Goal: Obtain resource: Download file/media

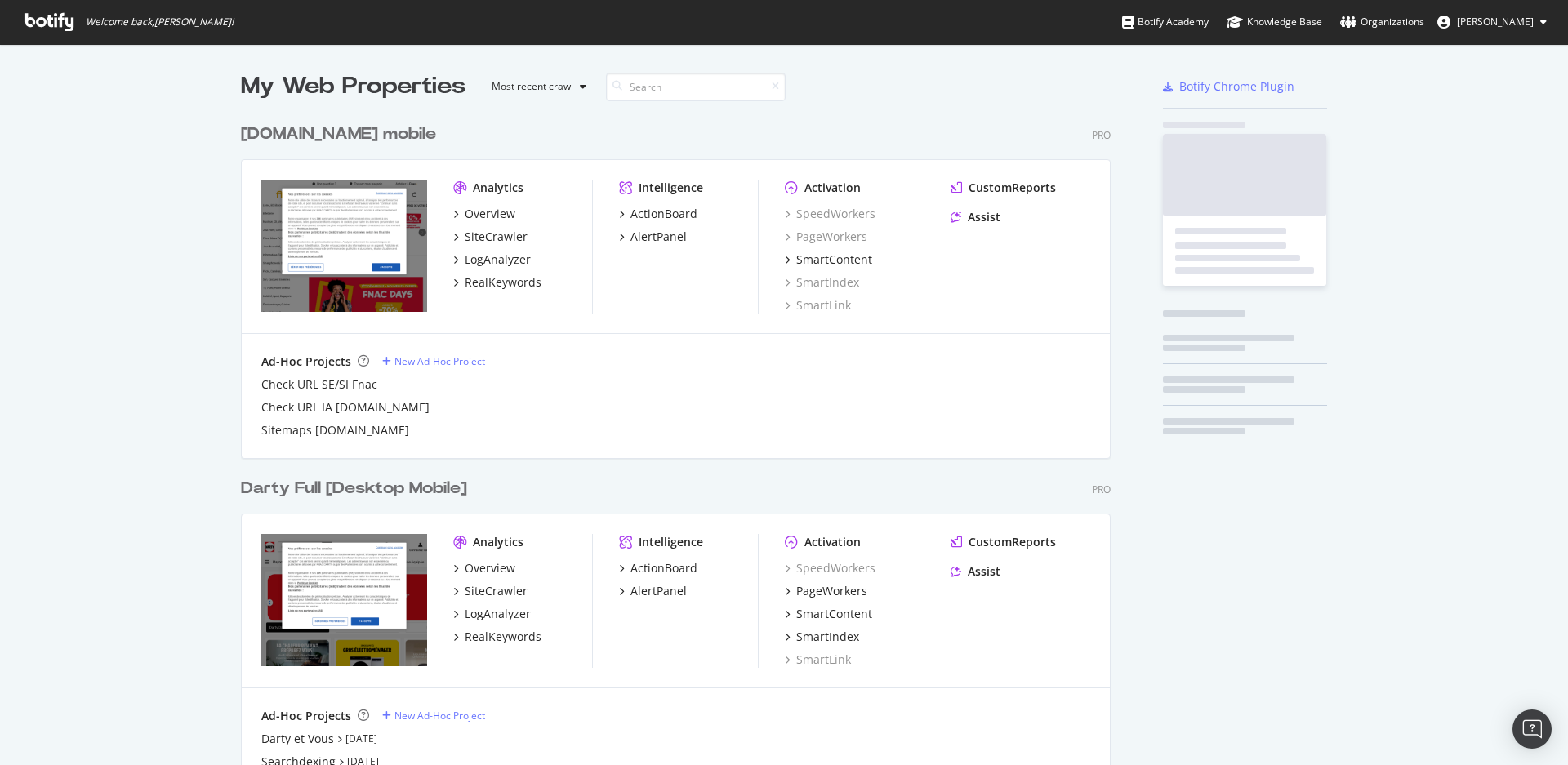
scroll to position [751, 1540]
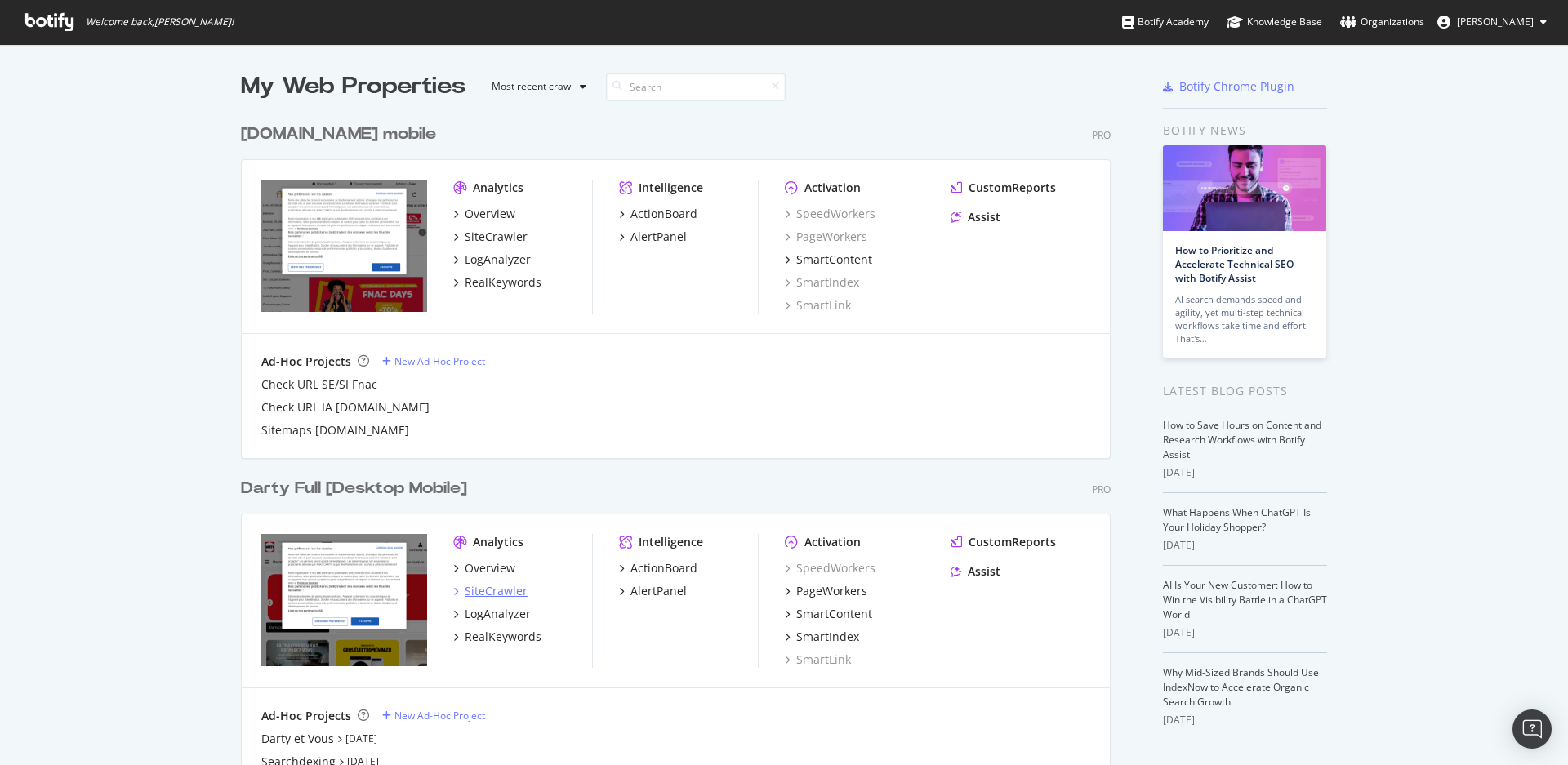
click at [490, 588] on div "SiteCrawler" at bounding box center [496, 591] width 63 height 17
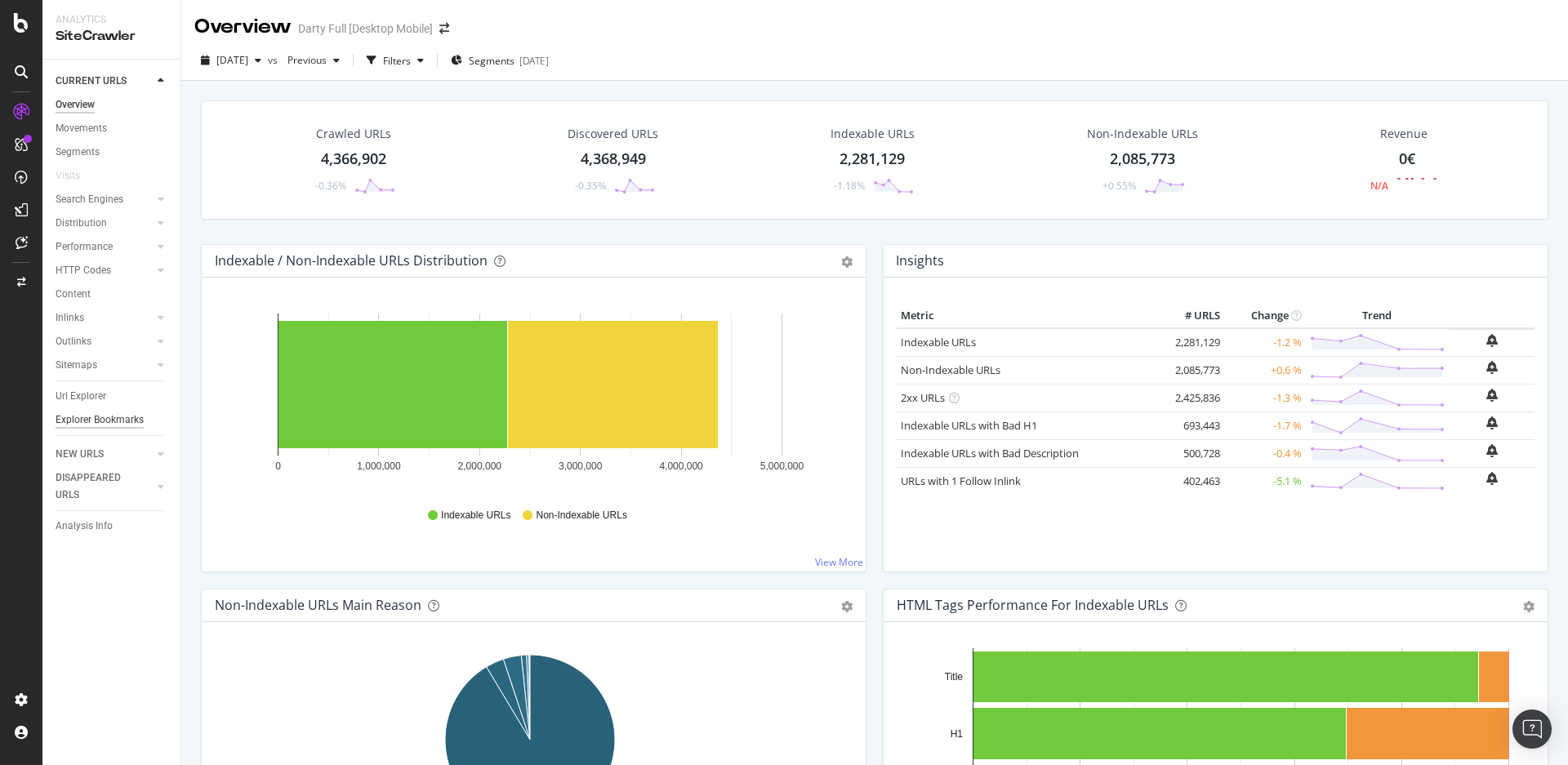
click at [121, 416] on div "Explorer Bookmarks" at bounding box center [99, 419] width 89 height 17
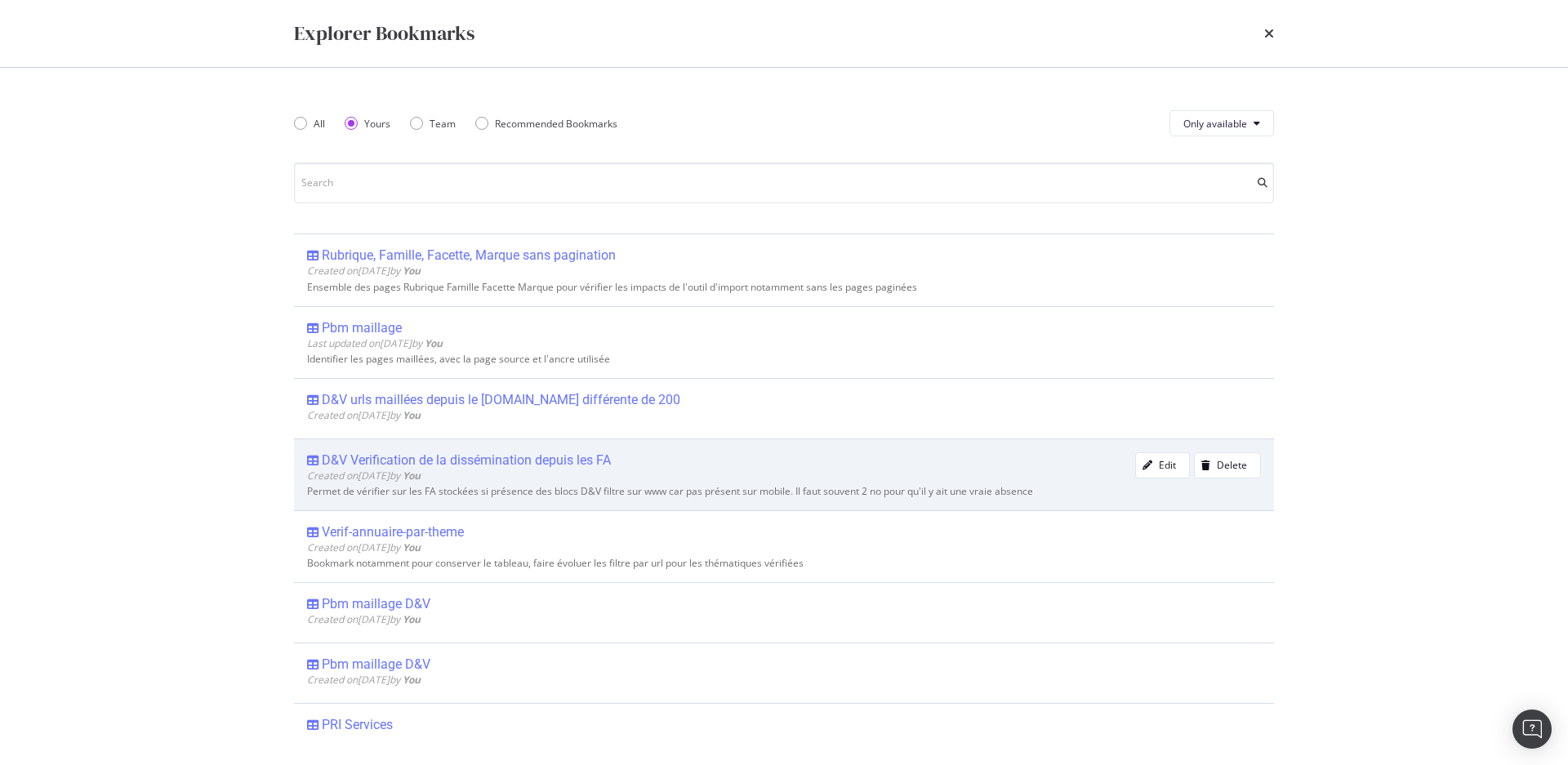
scroll to position [571, 0]
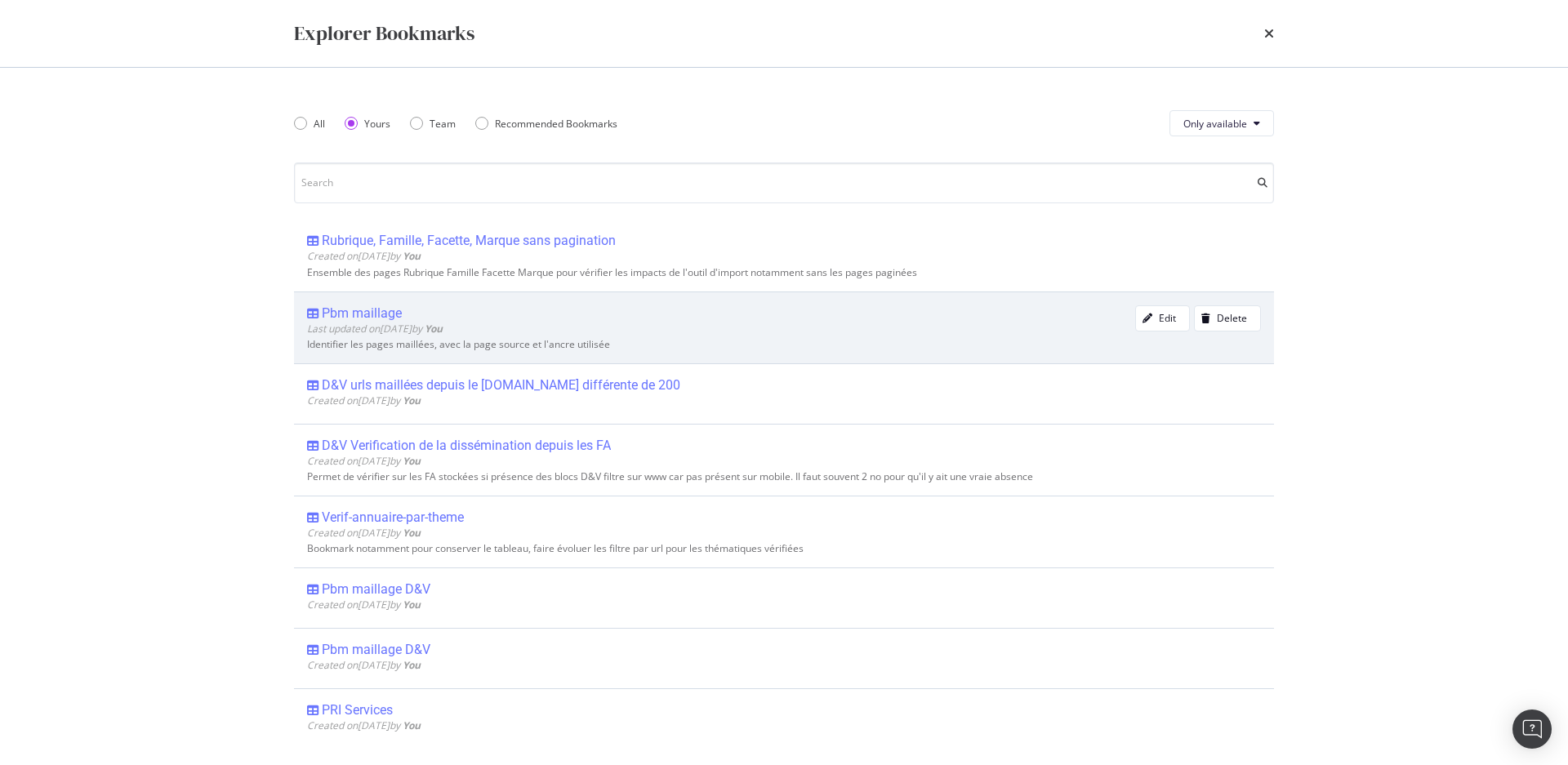
click at [345, 305] on div "Pbm maillage" at bounding box center [361, 313] width 80 height 17
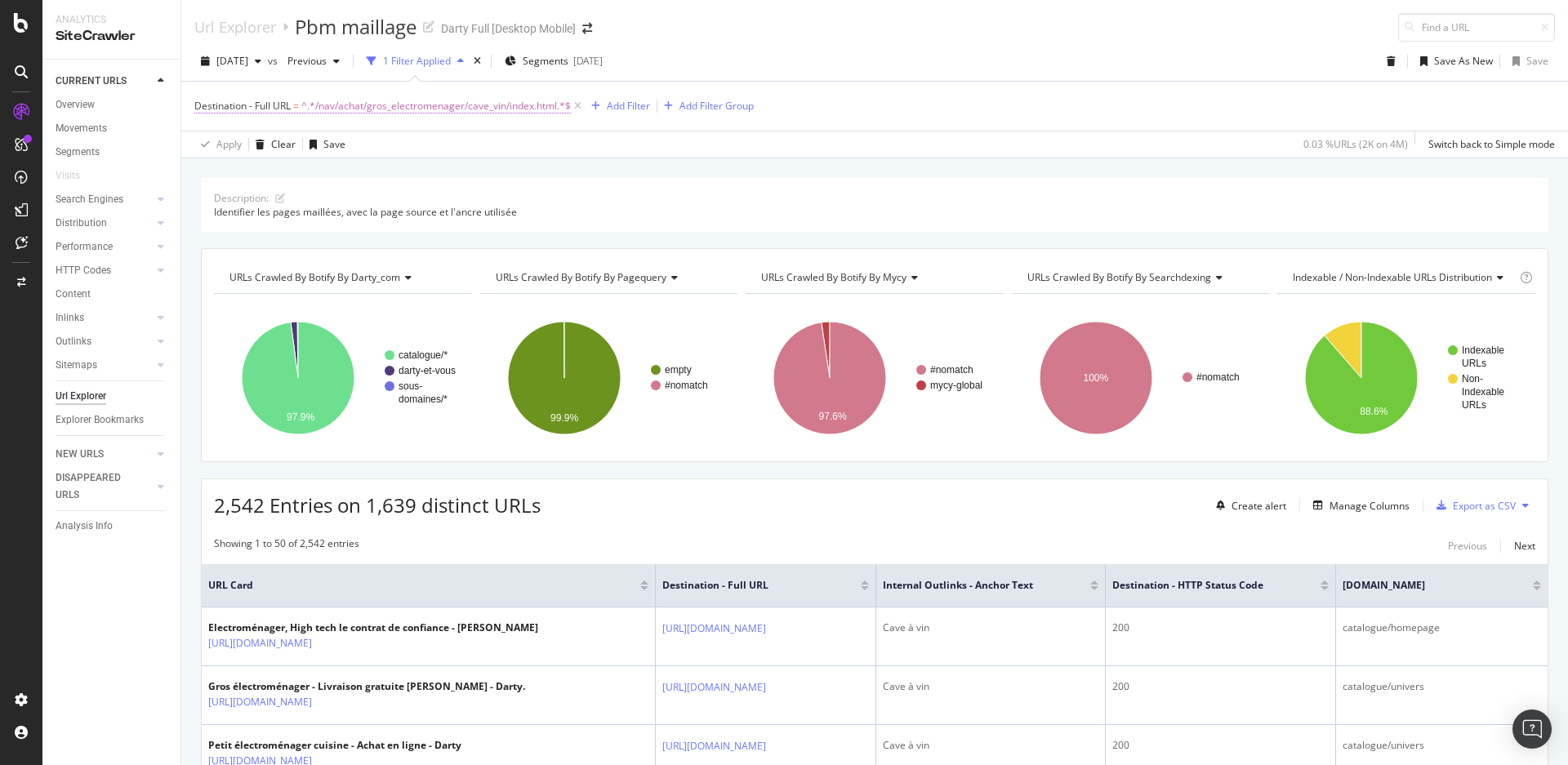
click at [433, 105] on span "^.*/nav/achat/gros_electromenager/cave_vin/index.html.*$" at bounding box center [436, 105] width 270 height 23
click at [372, 227] on icon at bounding box center [374, 233] width 9 height 12
click at [343, 240] on input "text" at bounding box center [297, 233] width 178 height 27
paste input "[URL][DOMAIN_NAME]"
drag, startPoint x: 278, startPoint y: 235, endPoint x: 160, endPoint y: 222, distance: 118.7
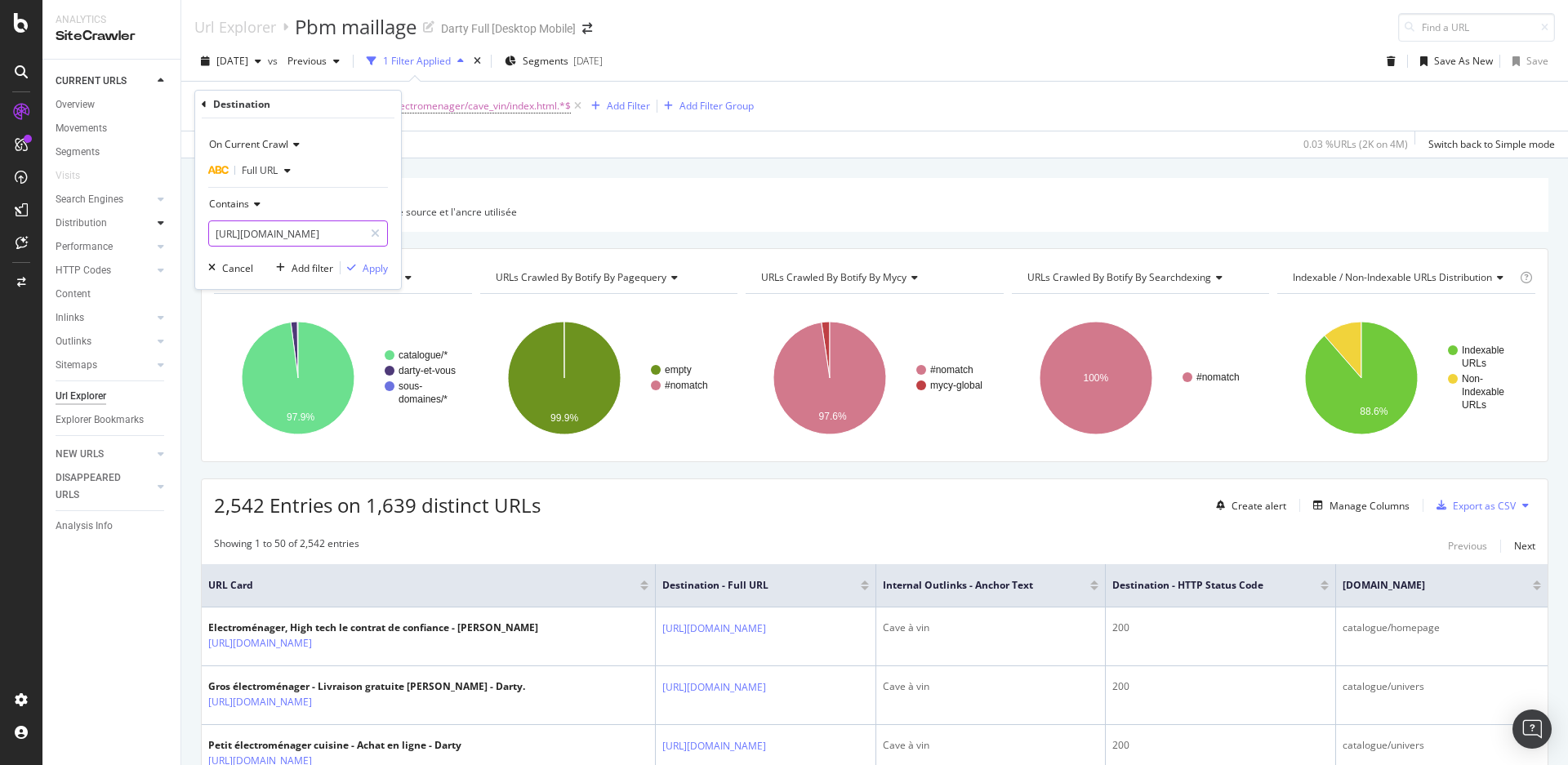
click at [160, 222] on body "Analytics SiteCrawler CURRENT URLS Overview Movements Segments Visits Search En…" at bounding box center [784, 382] width 1568 height 765
click at [319, 233] on input "[URL][DOMAIN_NAME]" at bounding box center [286, 233] width 155 height 27
drag, startPoint x: 337, startPoint y: 236, endPoint x: 150, endPoint y: 215, distance: 188.2
click at [151, 215] on body "Analytics SiteCrawler CURRENT URLS Overview Movements Segments Visits Search En…" at bounding box center [784, 382] width 1568 height 765
drag, startPoint x: 215, startPoint y: 234, endPoint x: 338, endPoint y: 228, distance: 123.1
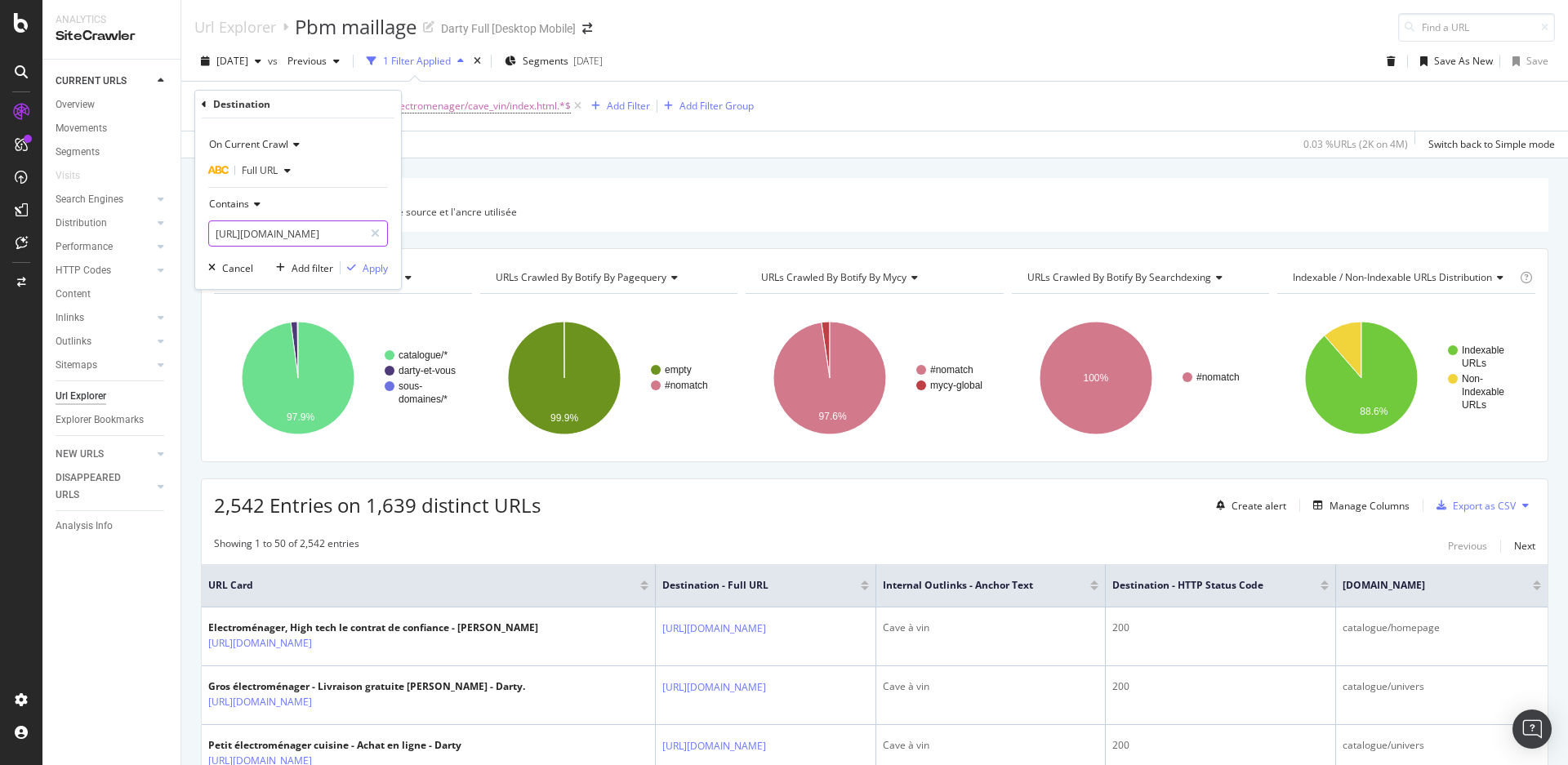
click at [338, 228] on input "[URL][DOMAIN_NAME]" at bounding box center [286, 233] width 155 height 27
type input "/achat/informatique/imprimante_scanner/filtre__laser__1698985.html"
click at [377, 273] on div "Apply" at bounding box center [375, 268] width 26 height 14
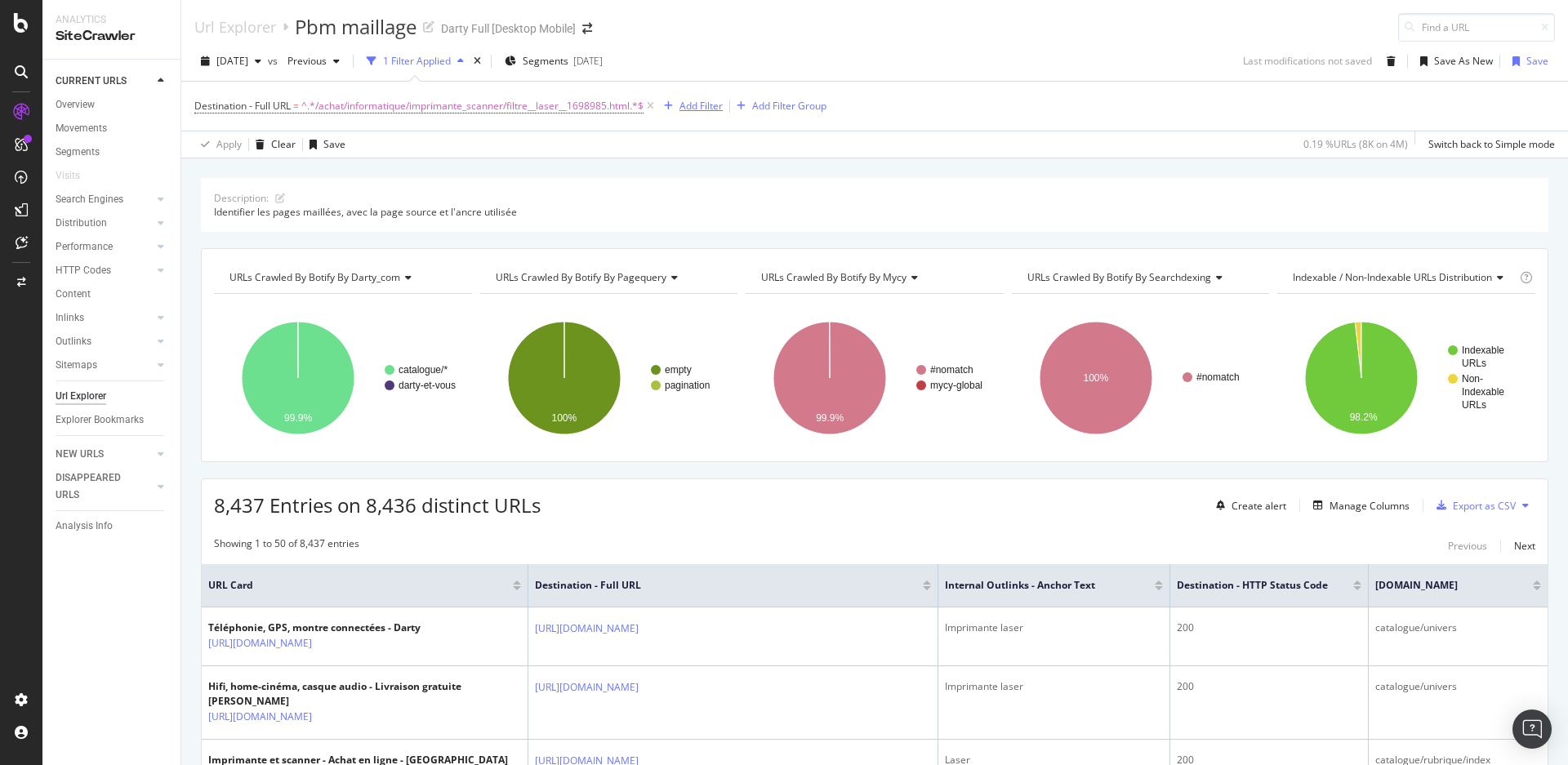
click at [703, 106] on div "Add Filter" at bounding box center [701, 105] width 43 height 14
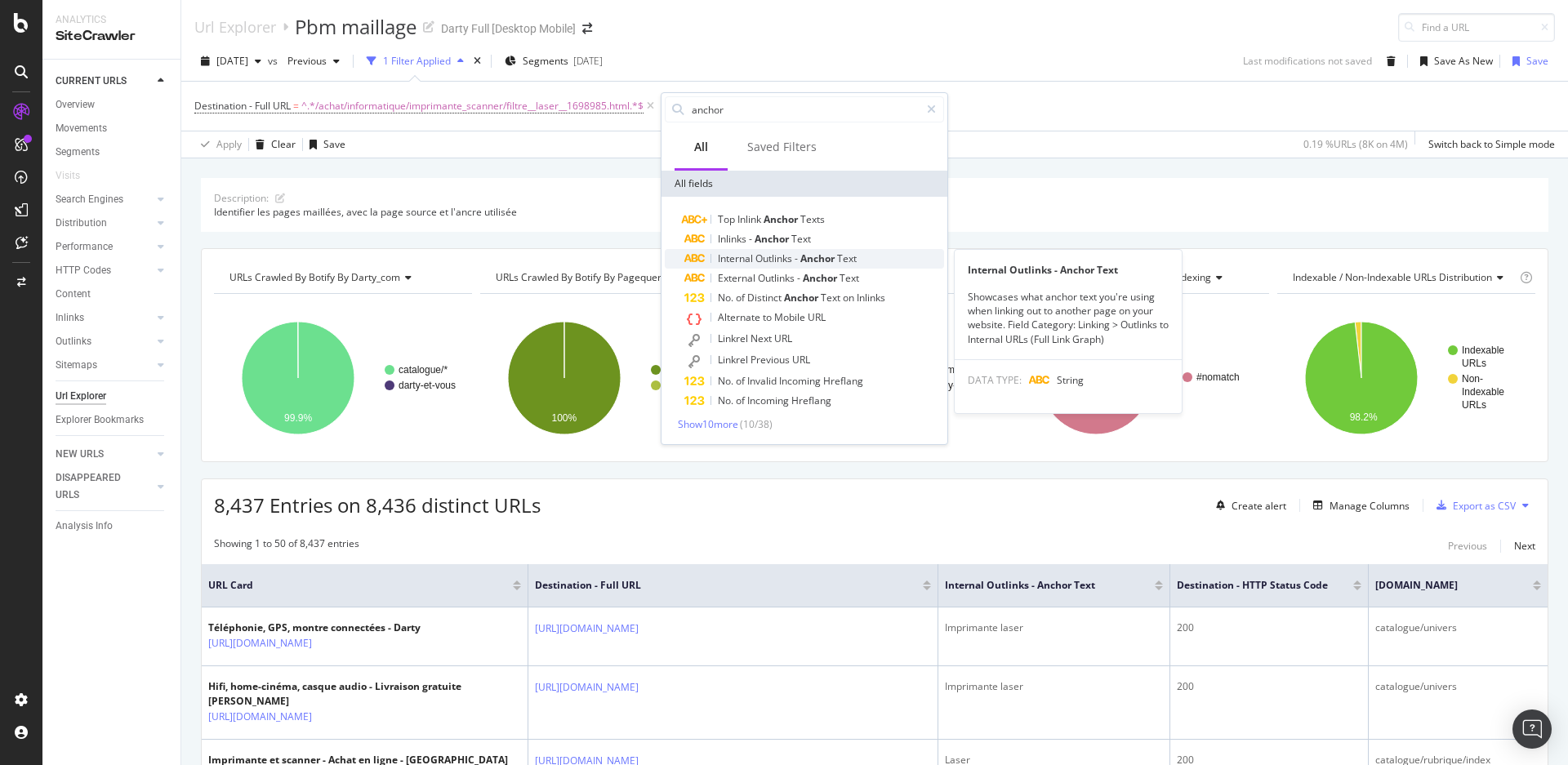
type input "anchor"
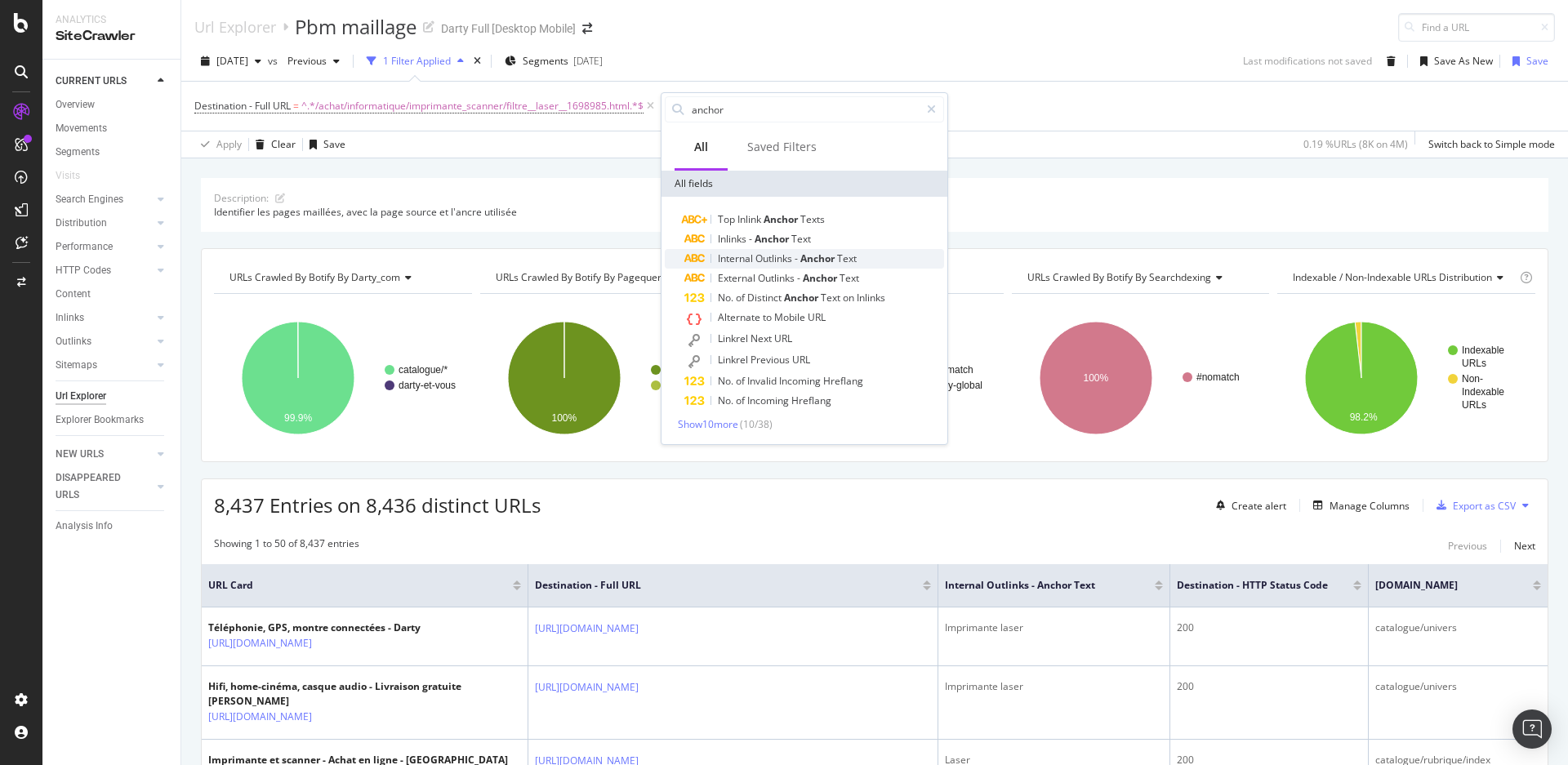
click at [809, 258] on span "Anchor" at bounding box center [817, 258] width 36 height 14
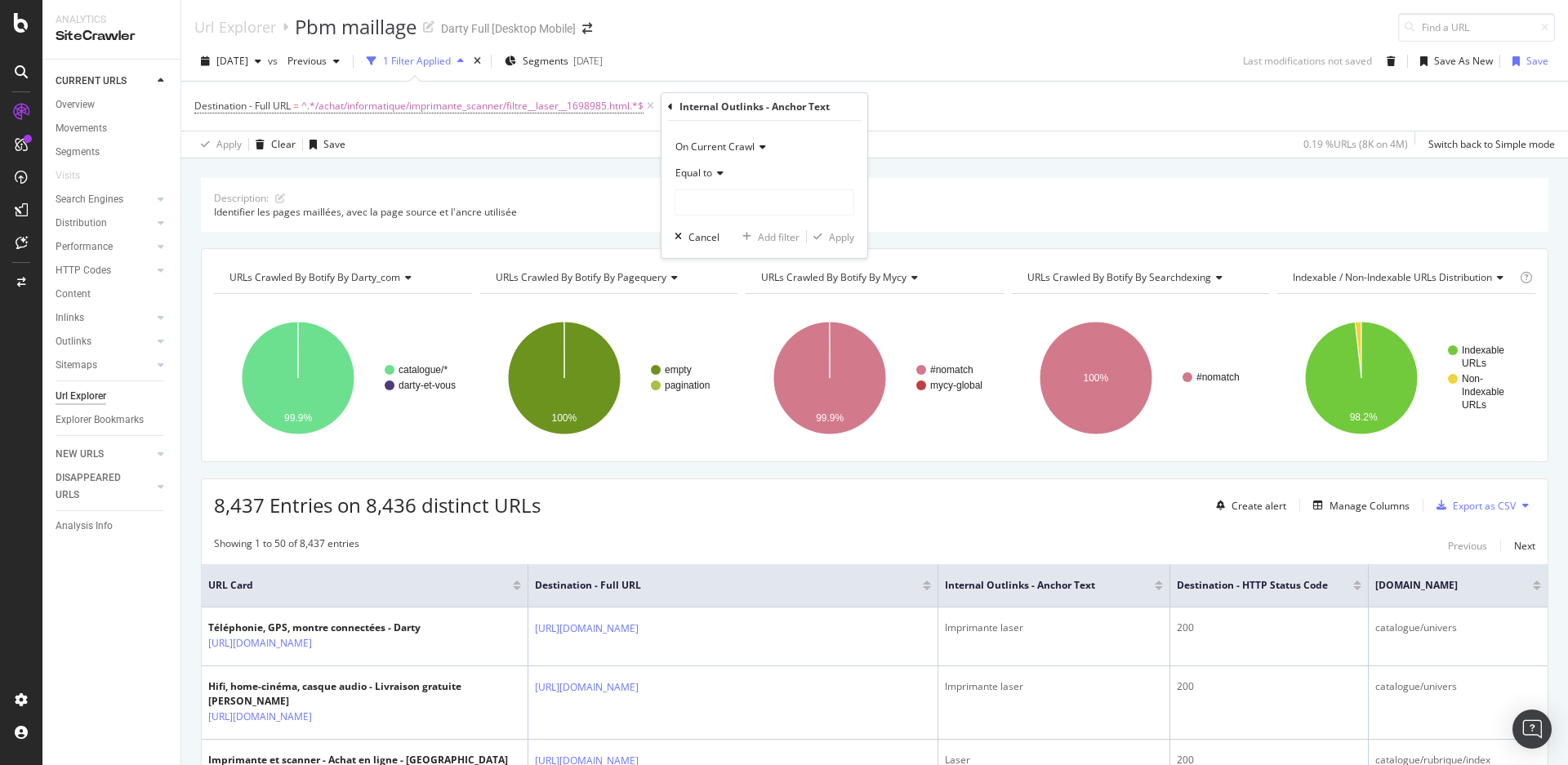
click at [695, 169] on span "Equal to" at bounding box center [693, 172] width 36 height 14
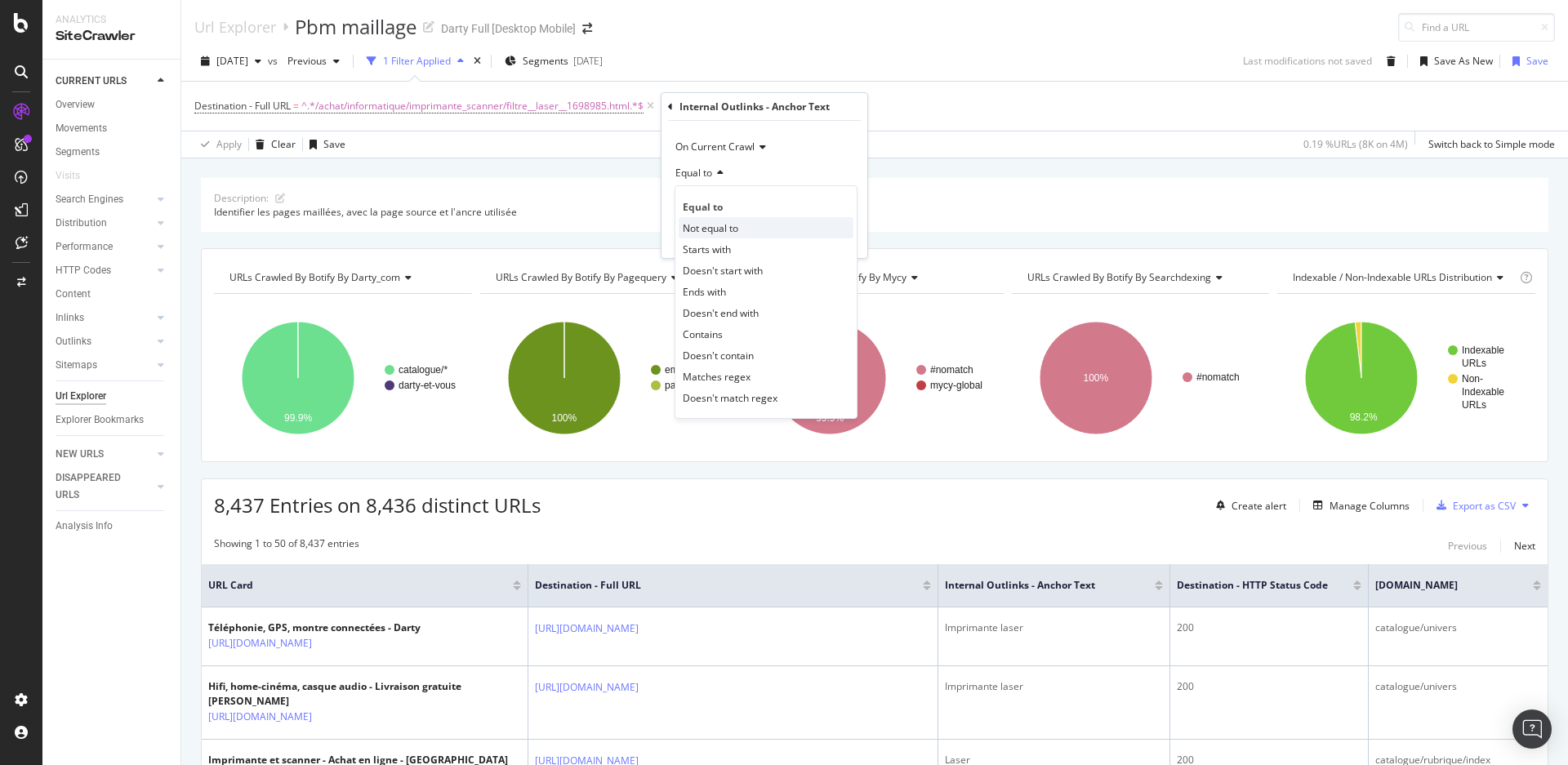
click at [728, 226] on span "Not equal to" at bounding box center [710, 228] width 55 height 14
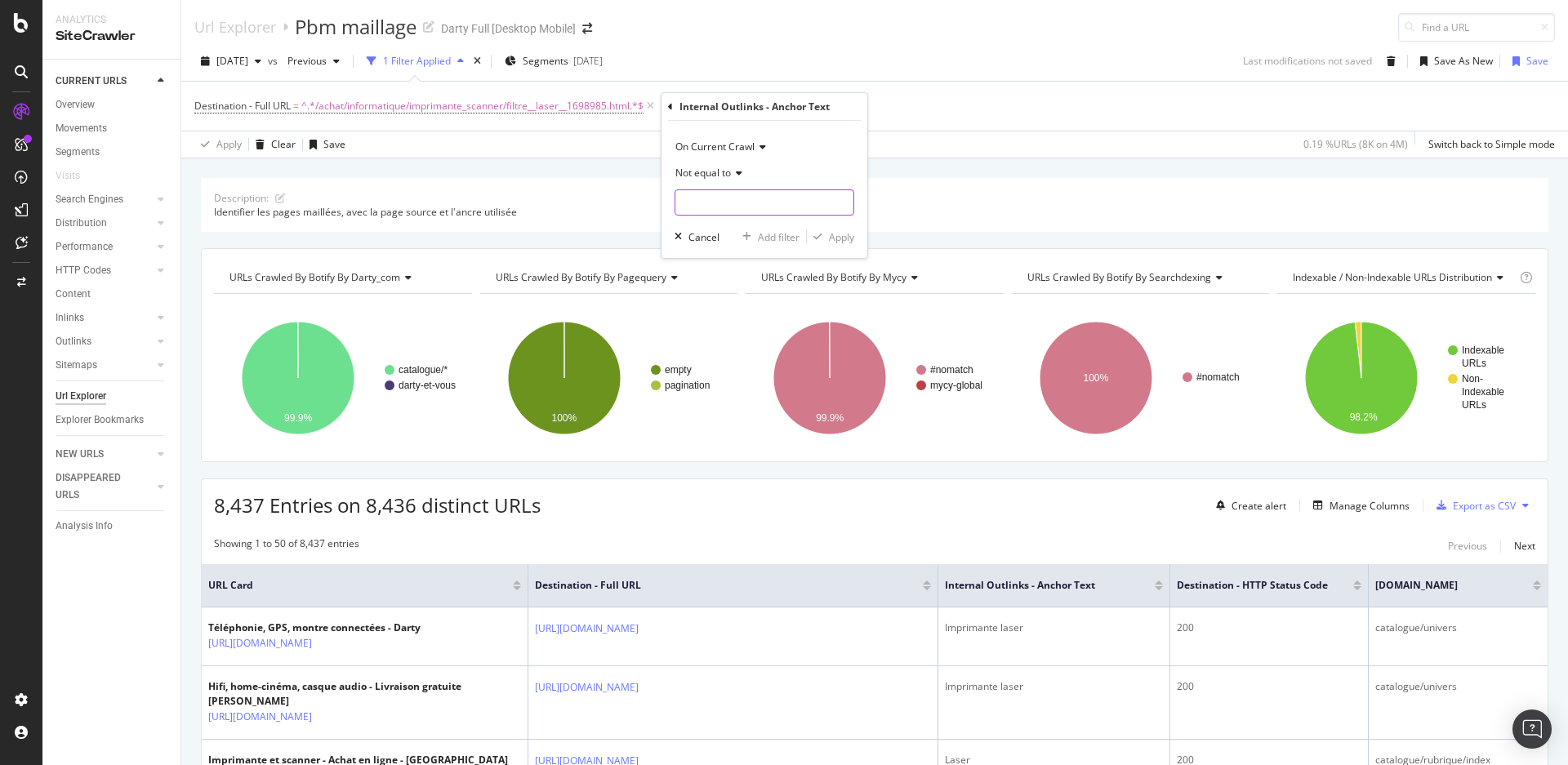
click at [745, 198] on input "text" at bounding box center [764, 202] width 178 height 27
type input "Imprimante laser"
click at [836, 235] on div "Apply" at bounding box center [841, 237] width 26 height 14
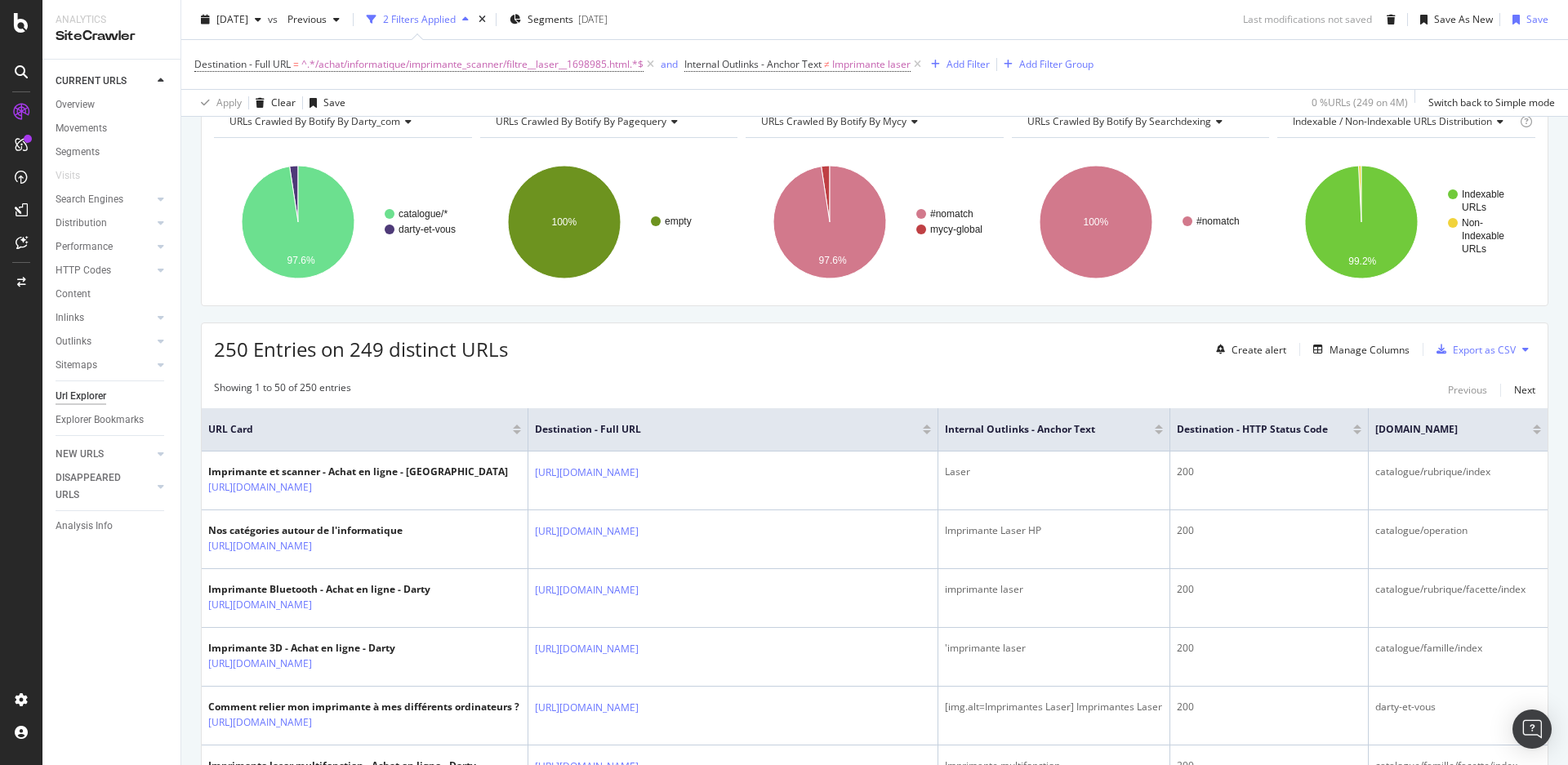
scroll to position [163, 0]
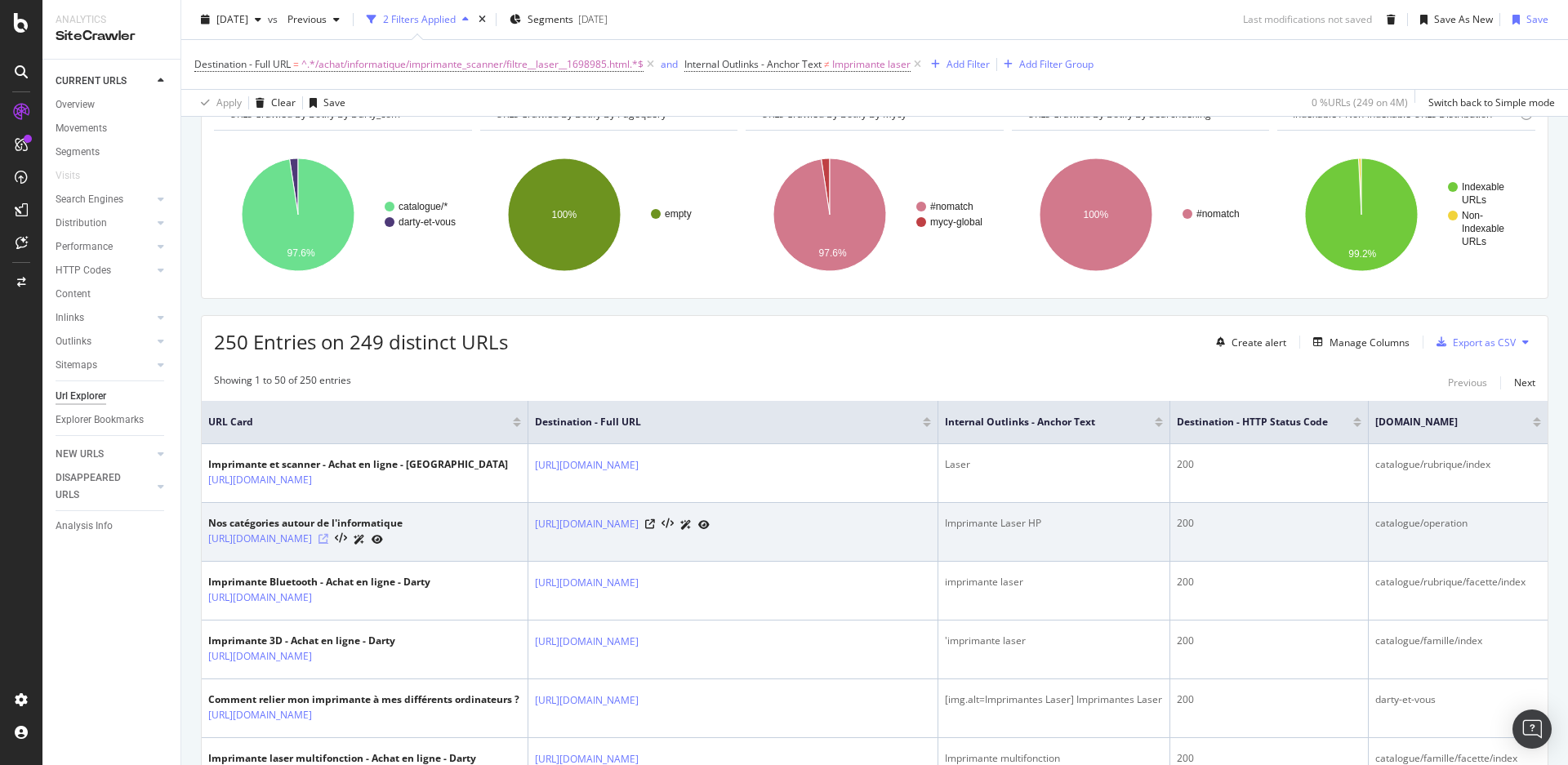
click at [328, 543] on icon at bounding box center [323, 539] width 10 height 10
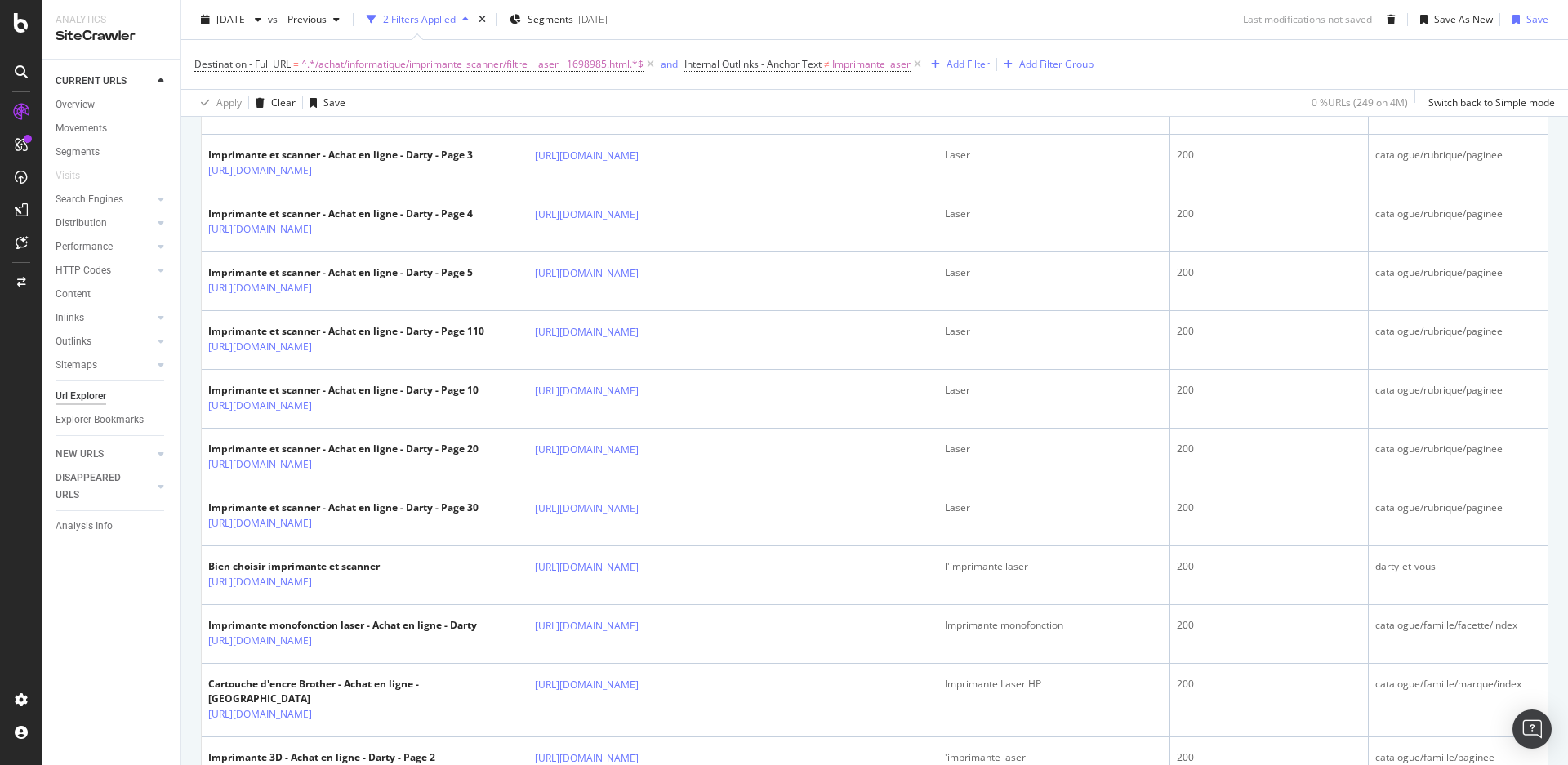
scroll to position [980, 0]
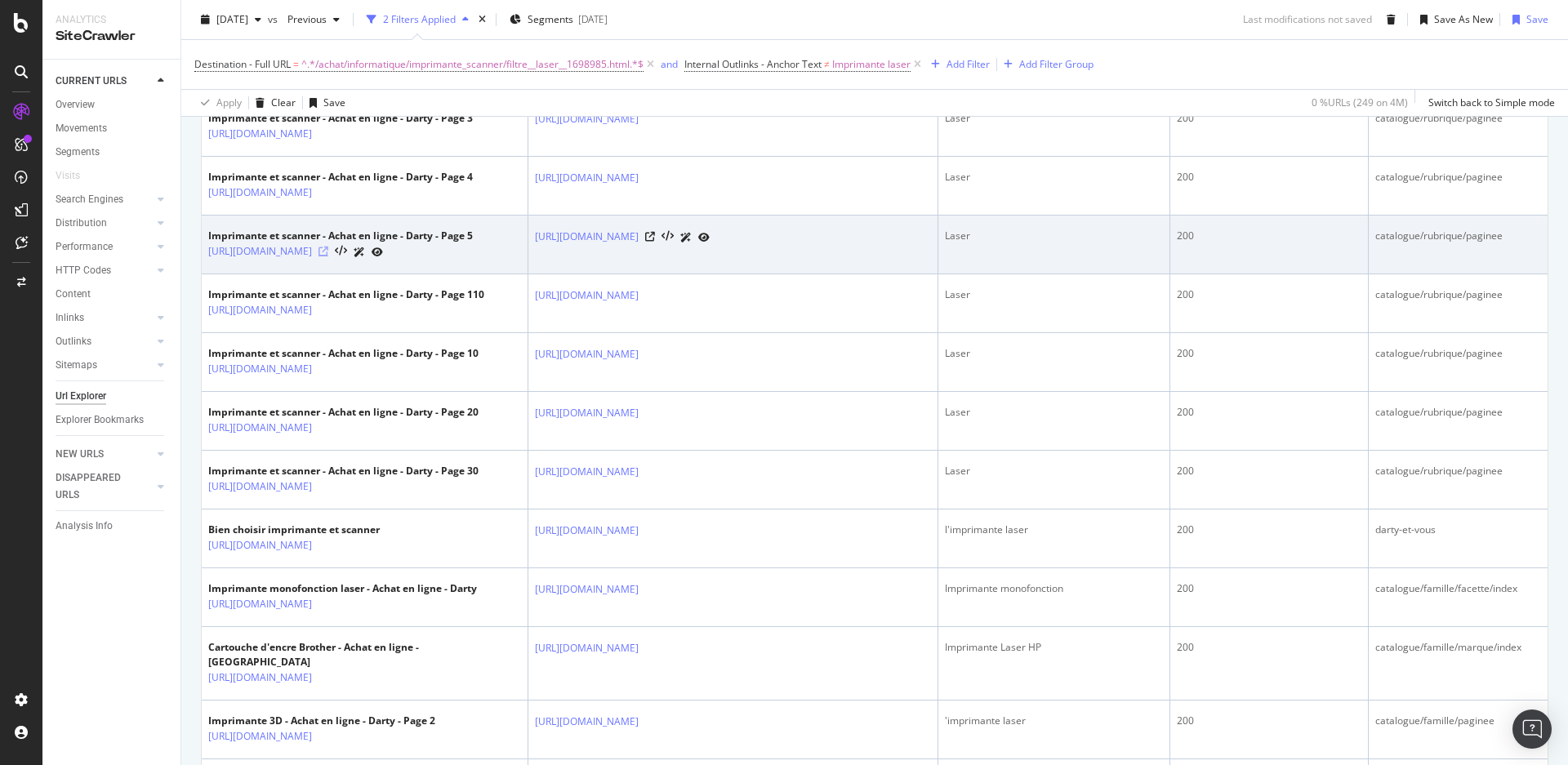
click at [328, 256] on icon at bounding box center [323, 251] width 10 height 10
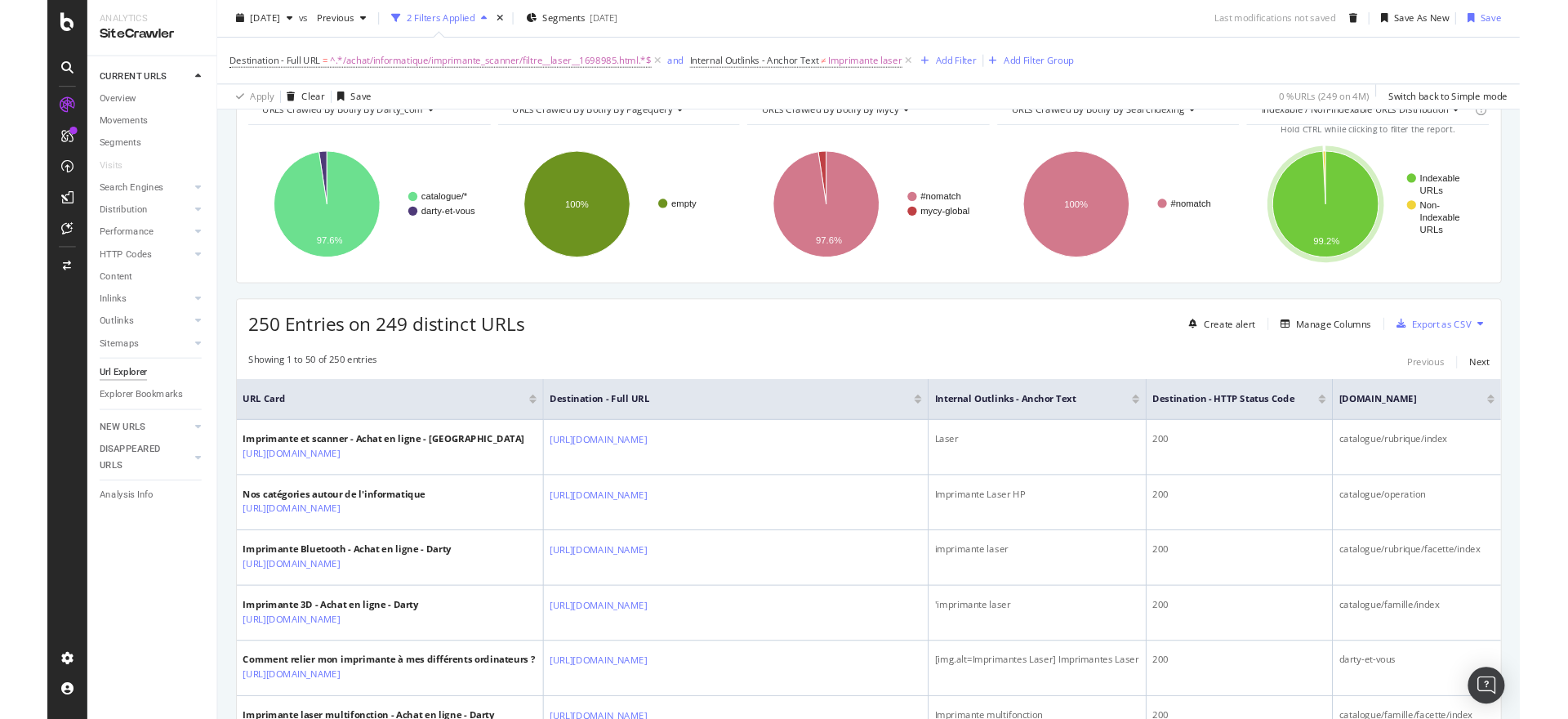
scroll to position [0, 0]
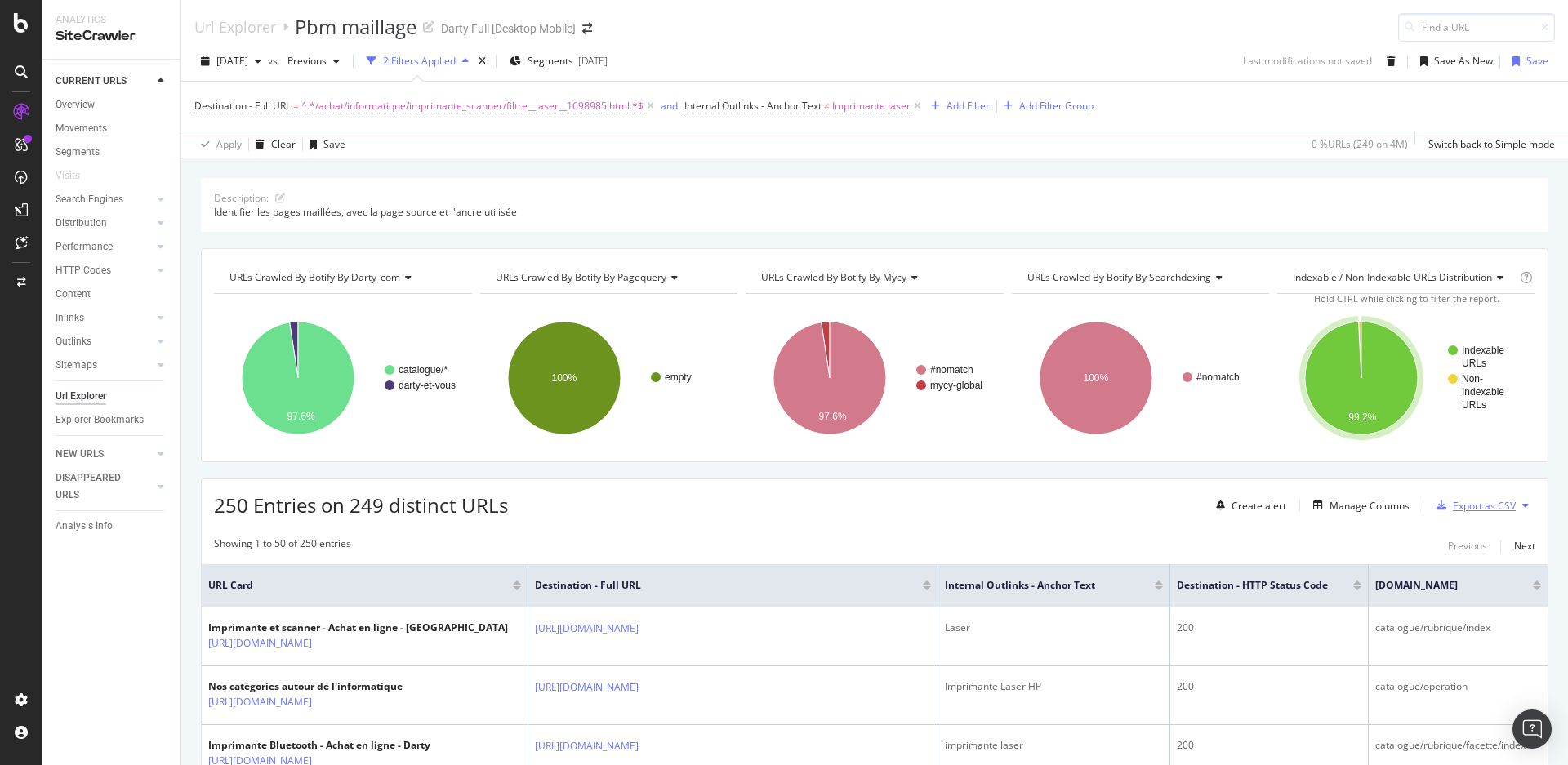
click at [1453, 504] on div "Export as CSV" at bounding box center [1484, 506] width 63 height 14
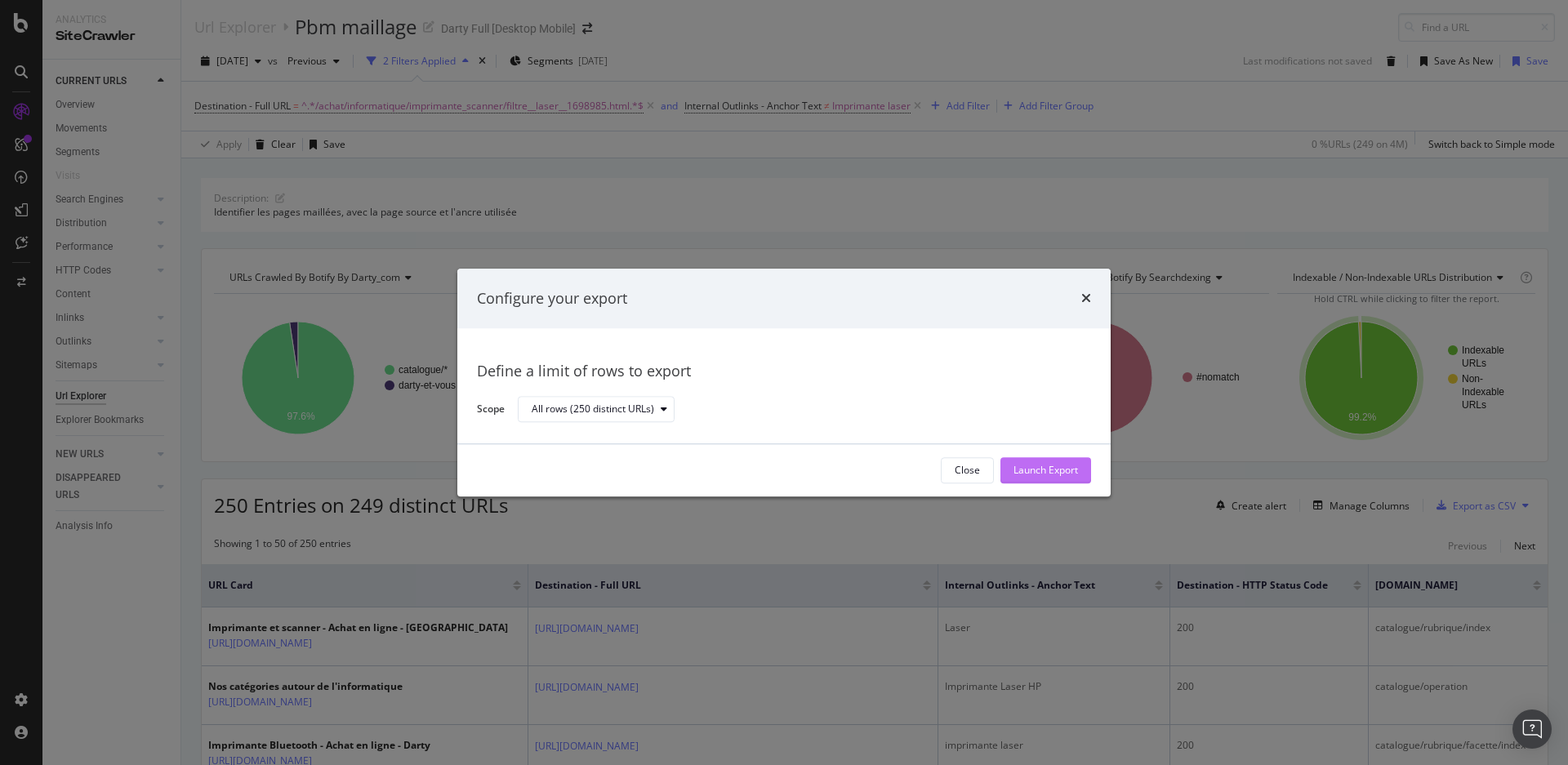
click at [1060, 465] on div "Launch Export" at bounding box center [1045, 471] width 64 height 14
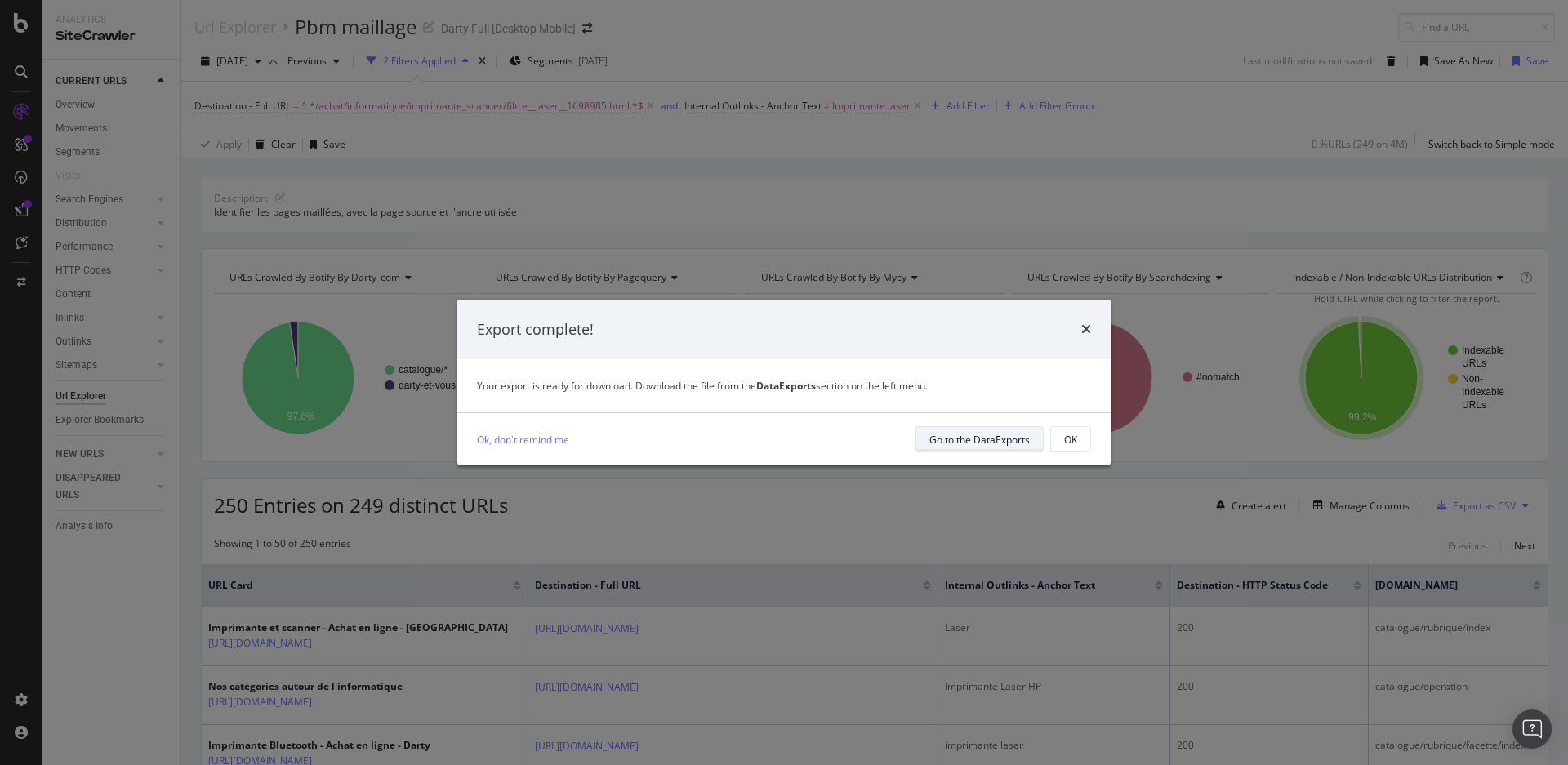
click at [988, 433] on div "Go to the DataExports" at bounding box center [979, 439] width 100 height 14
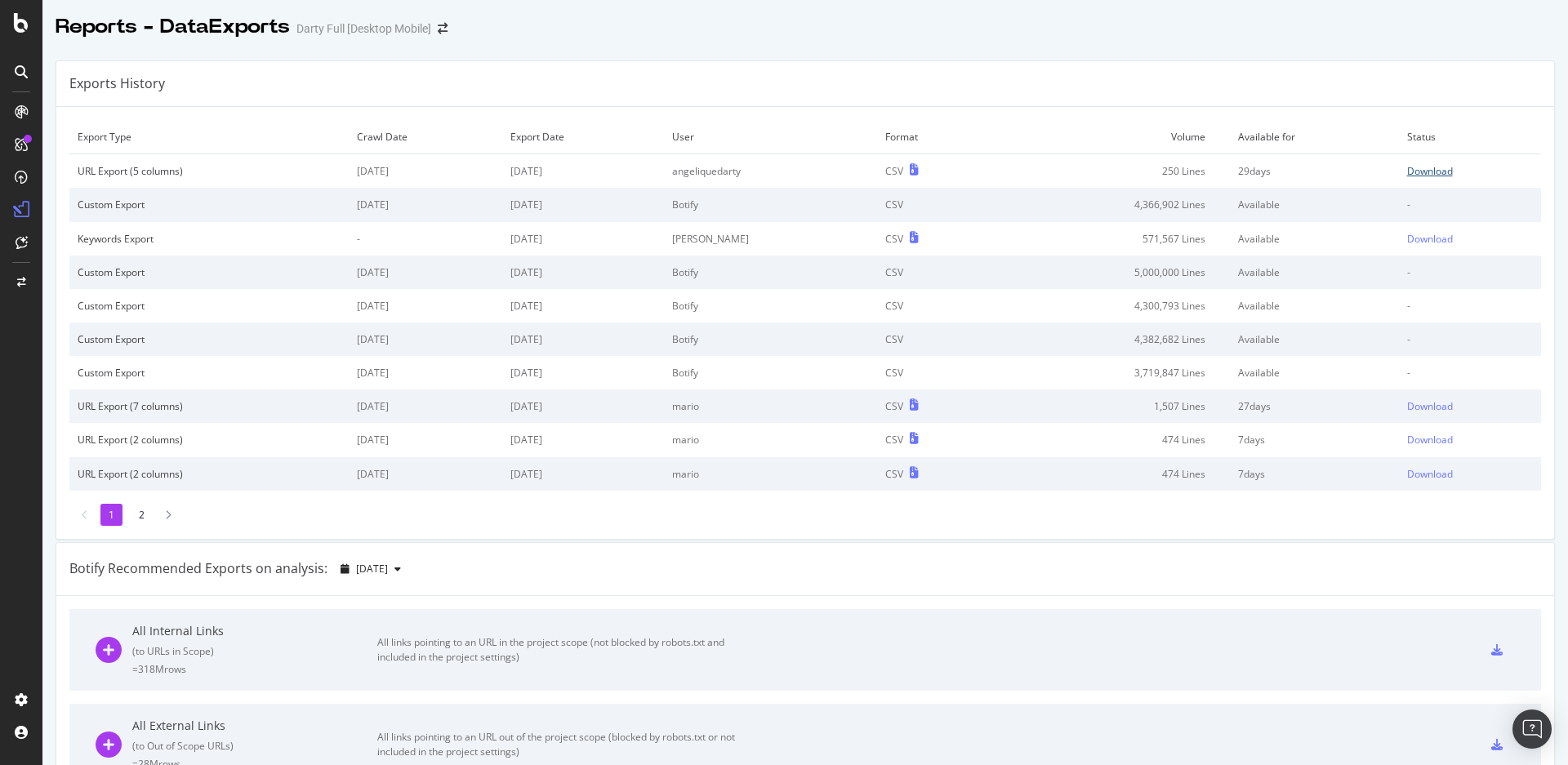
click at [1411, 171] on div "Download" at bounding box center [1429, 171] width 45 height 14
